Goal: Task Accomplishment & Management: Manage account settings

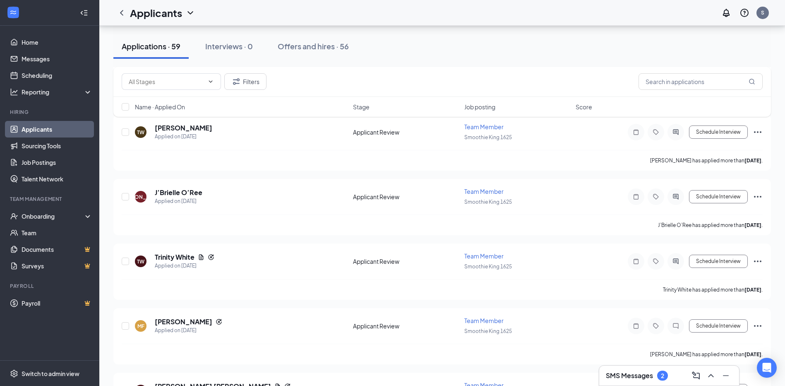
scroll to position [1986, 0]
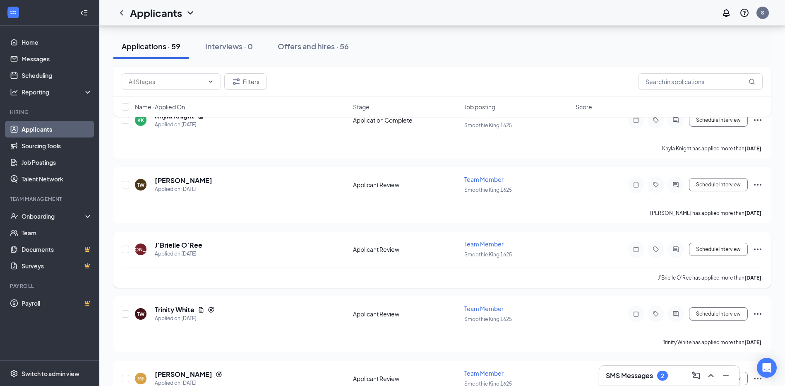
click at [478, 243] on span "Team Member" at bounding box center [483, 243] width 39 height 7
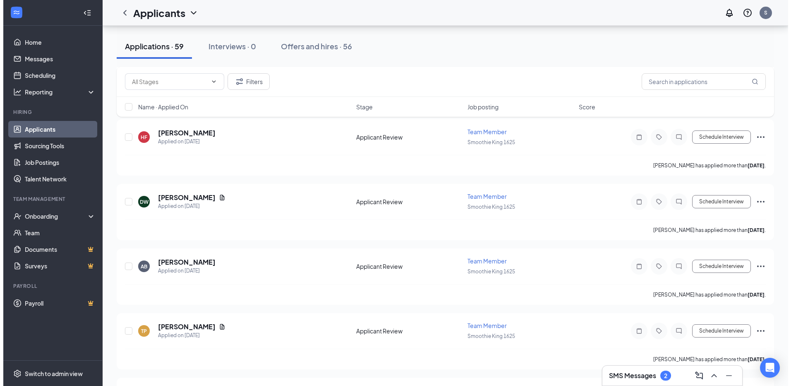
scroll to position [1968, 0]
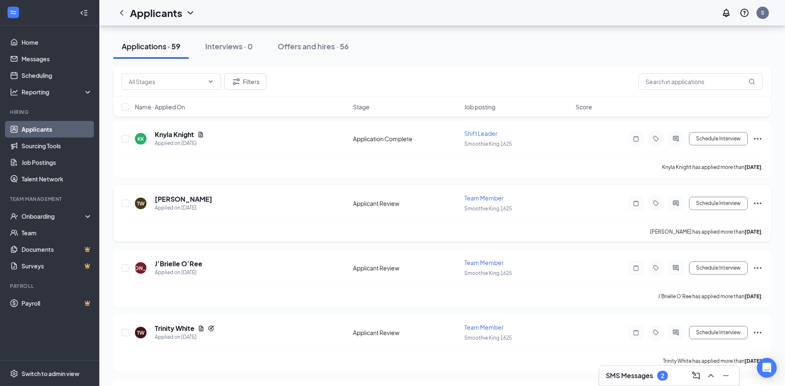
click at [182, 261] on h5 "J’Brielle O’Ree" at bounding box center [179, 263] width 48 height 9
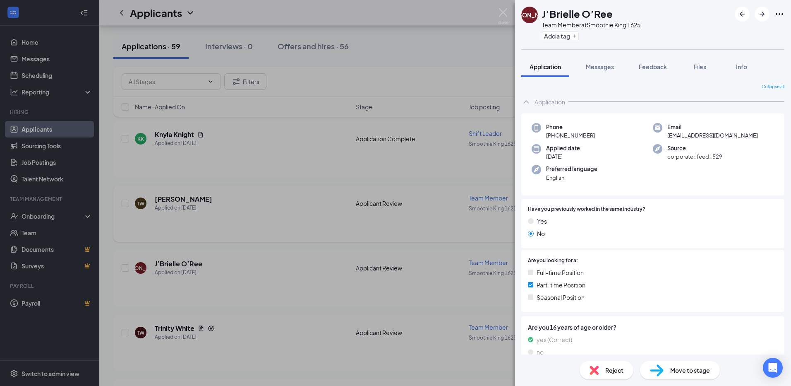
click at [279, 235] on div "[PERSON_NAME] J’[PERSON_NAME] Team Member at Smoothie King 1625 Add a tag Appli…" at bounding box center [395, 193] width 791 height 386
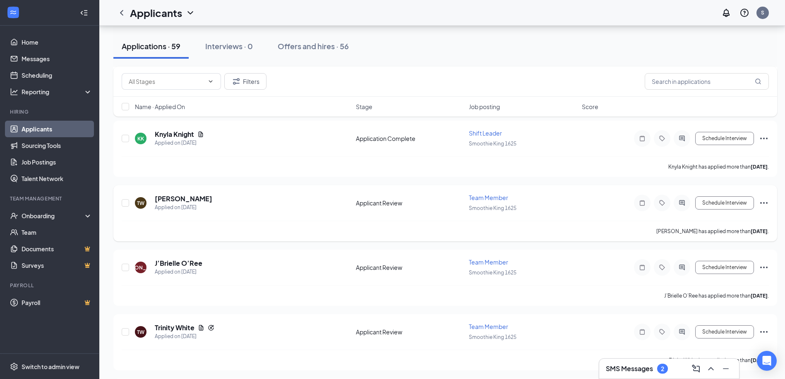
click at [194, 198] on h5 "[PERSON_NAME]" at bounding box center [184, 198] width 58 height 9
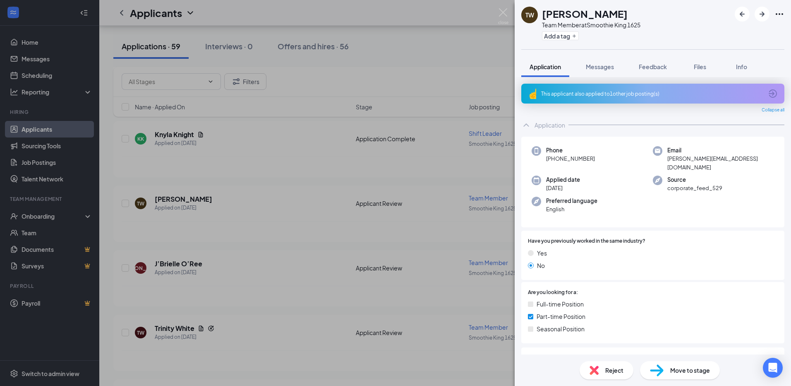
click at [311, 148] on div "TW [PERSON_NAME] Team Member at Smoothie King 1625 Add a tag Application Messag…" at bounding box center [395, 193] width 791 height 386
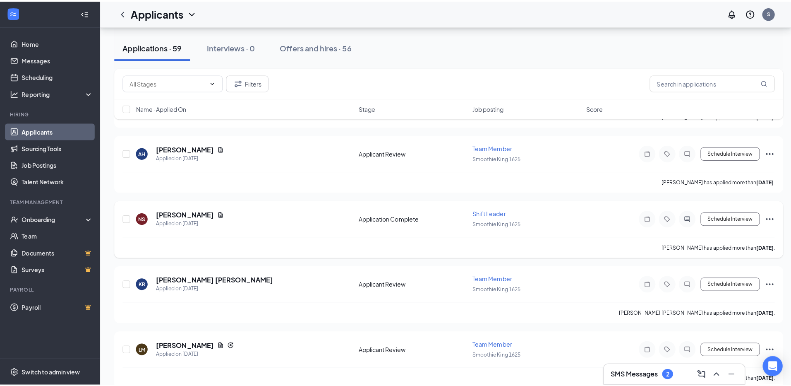
scroll to position [2423, 0]
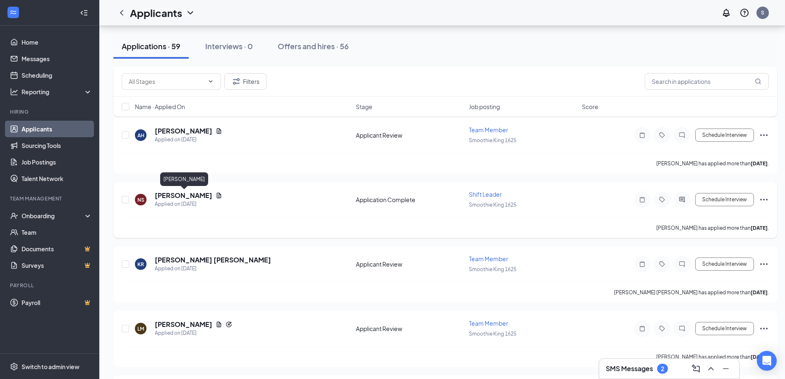
click at [198, 196] on h5 "[PERSON_NAME]" at bounding box center [184, 195] width 58 height 9
